Goal: Find specific page/section: Find specific page/section

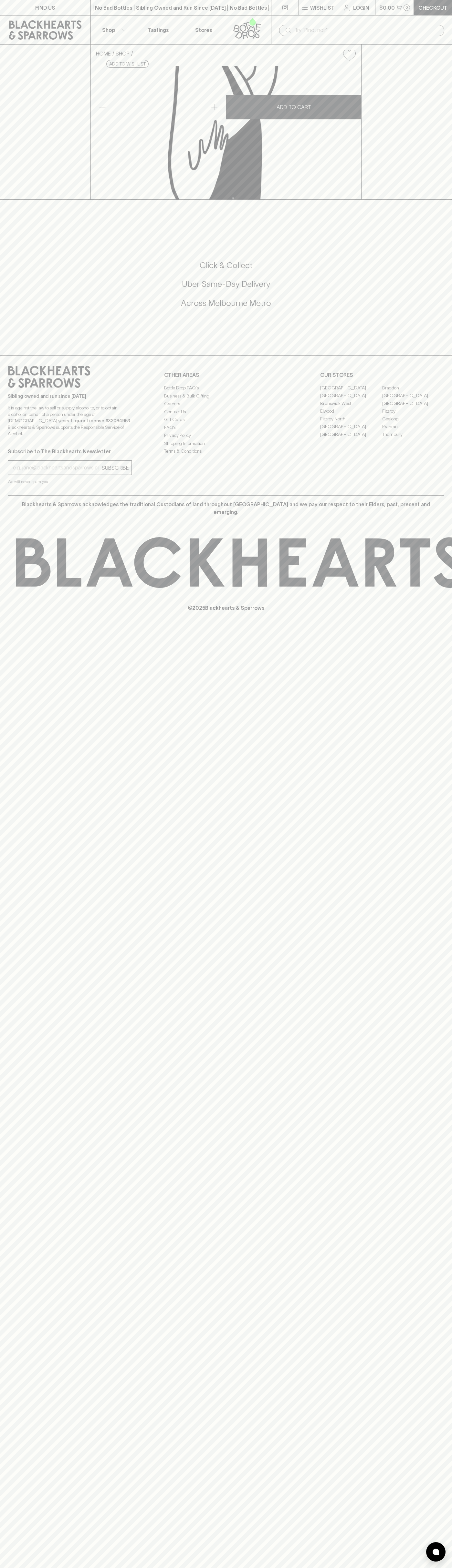
click at [34, 9] on link "FIND US" at bounding box center [45, 7] width 90 height 15
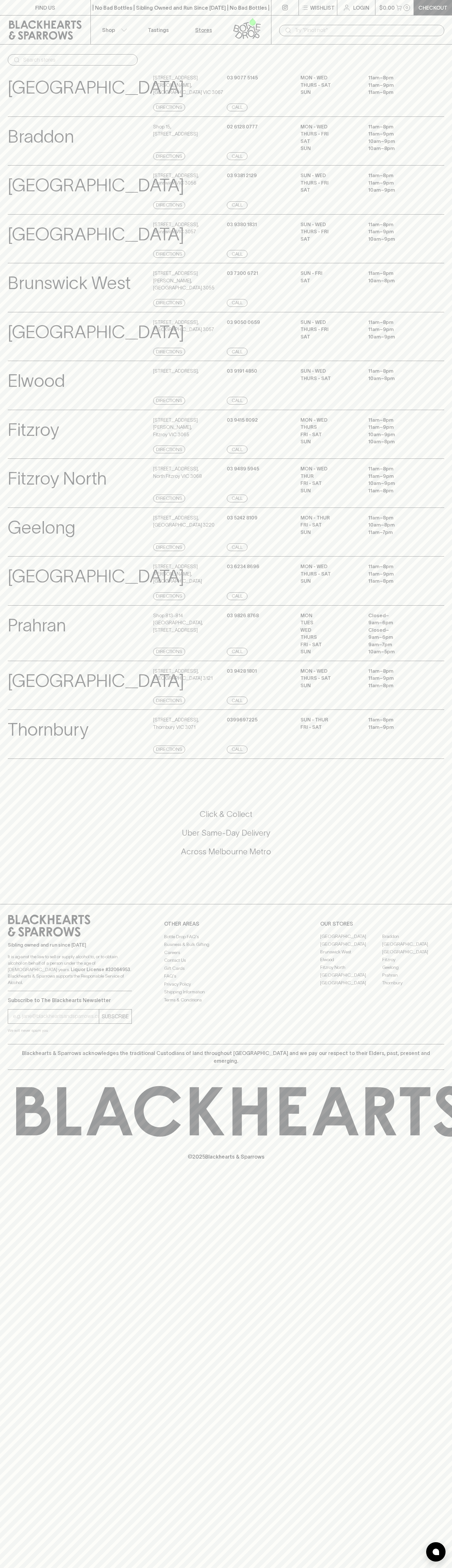
click at [384, 1567] on html "FIND US | No Bad Bottles | Sibling Owned and Run Since 2006 | No Bad Bottles | …" at bounding box center [226, 784] width 452 height 1568
click at [24, 838] on h5 "Uber Same-Day Delivery" at bounding box center [226, 833] width 436 height 10
